Goal: Task Accomplishment & Management: Use online tool/utility

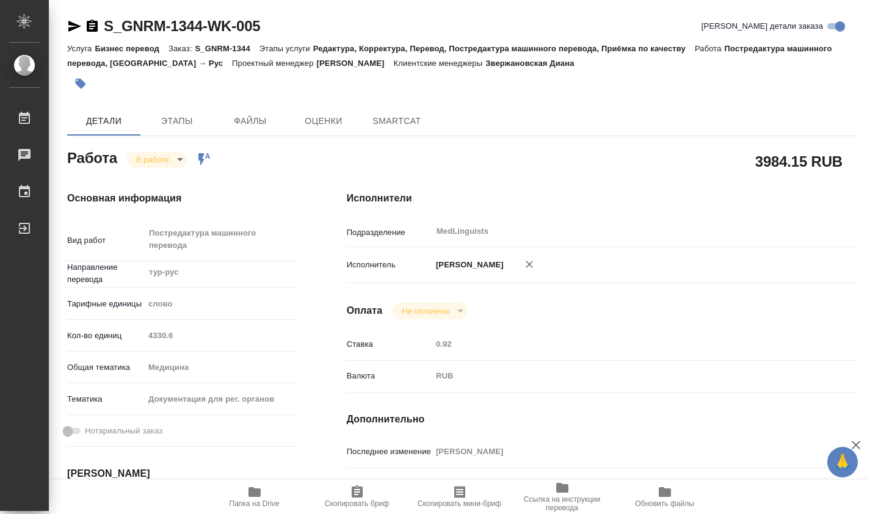
type textarea "x"
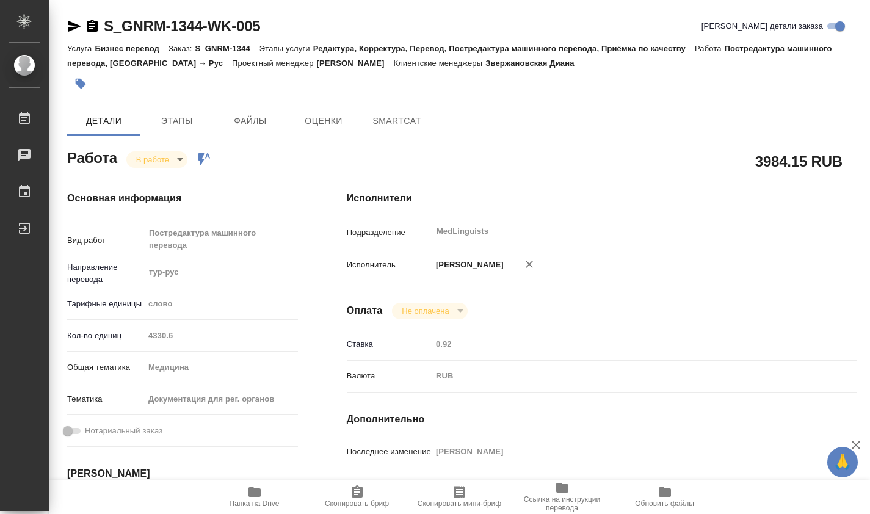
type textarea "x"
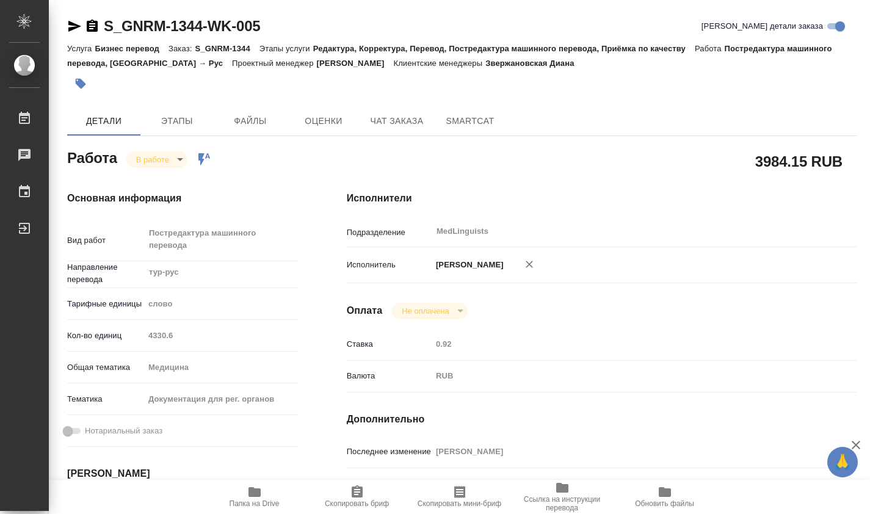
type textarea "x"
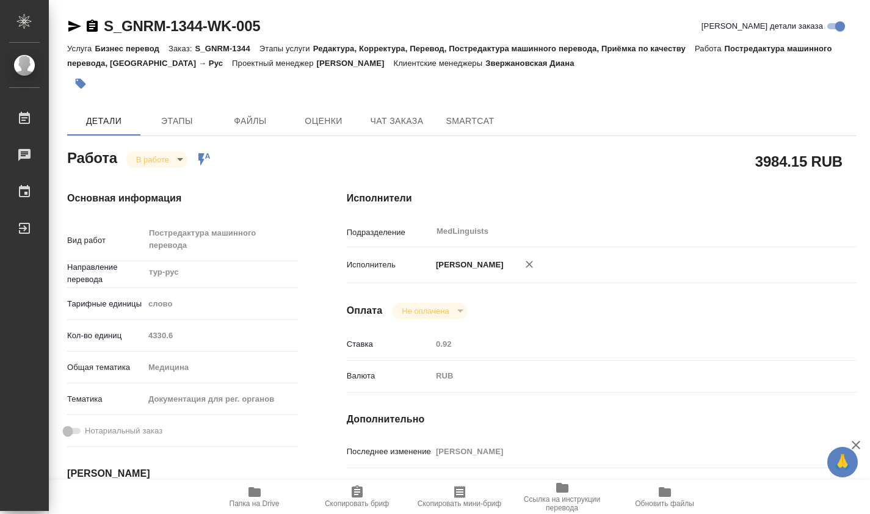
type textarea "x"
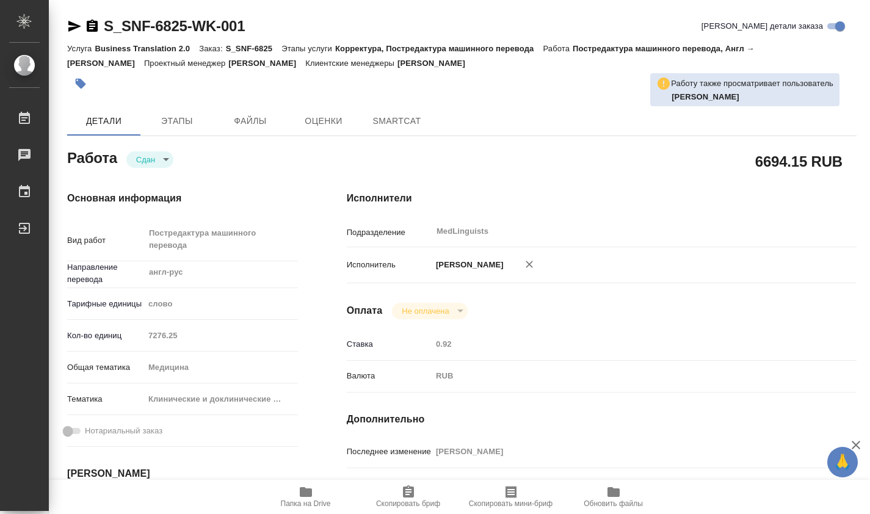
type textarea "x"
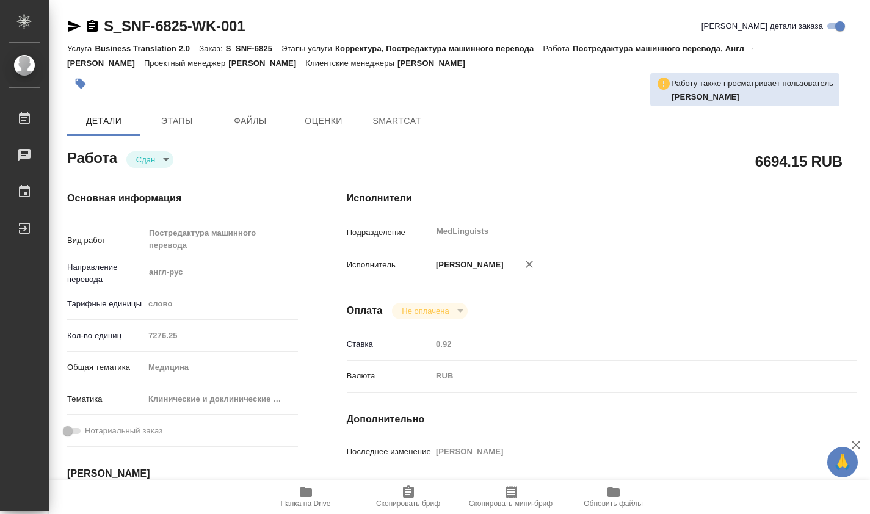
type textarea "x"
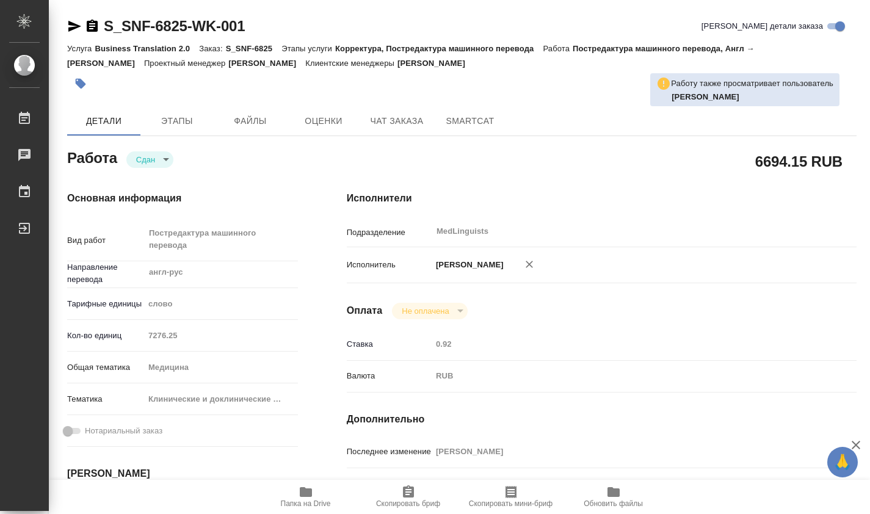
type textarea "x"
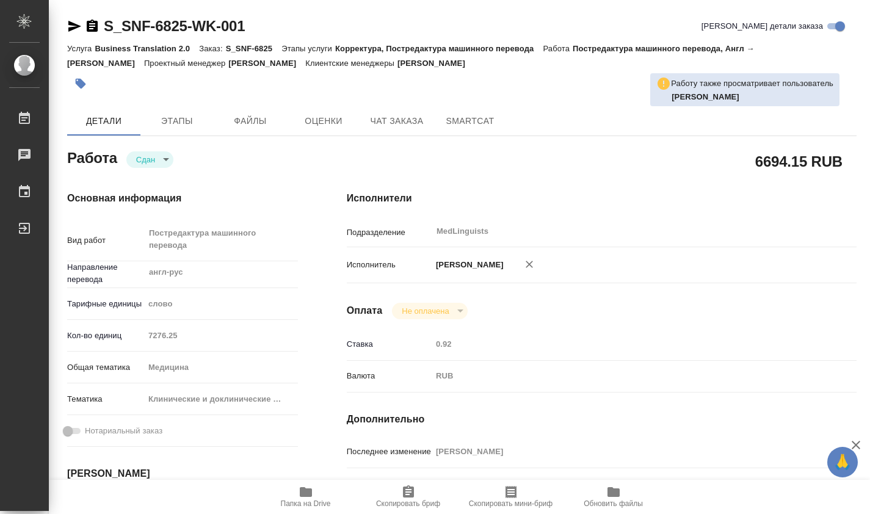
click at [134, 338] on div "Кол-во единиц 7276.25" at bounding box center [182, 335] width 231 height 21
type textarea "x"
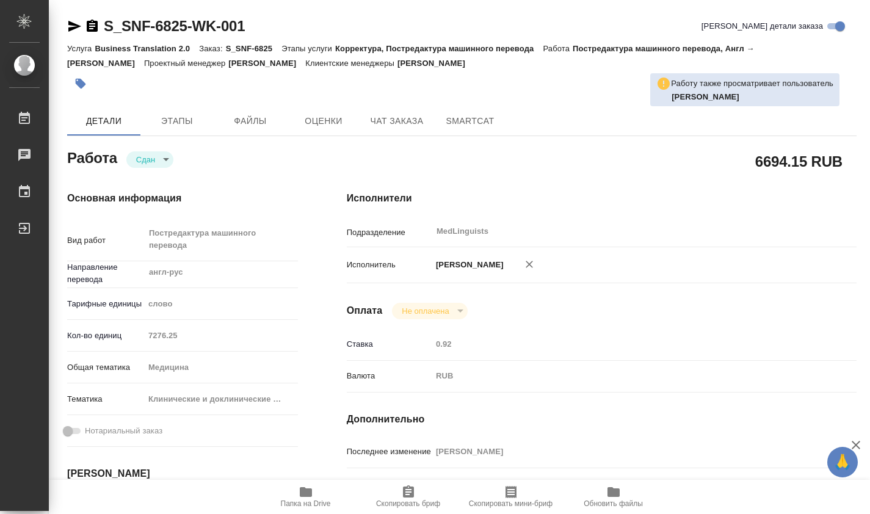
type textarea "x"
